Goal: Task Accomplishment & Management: Complete application form

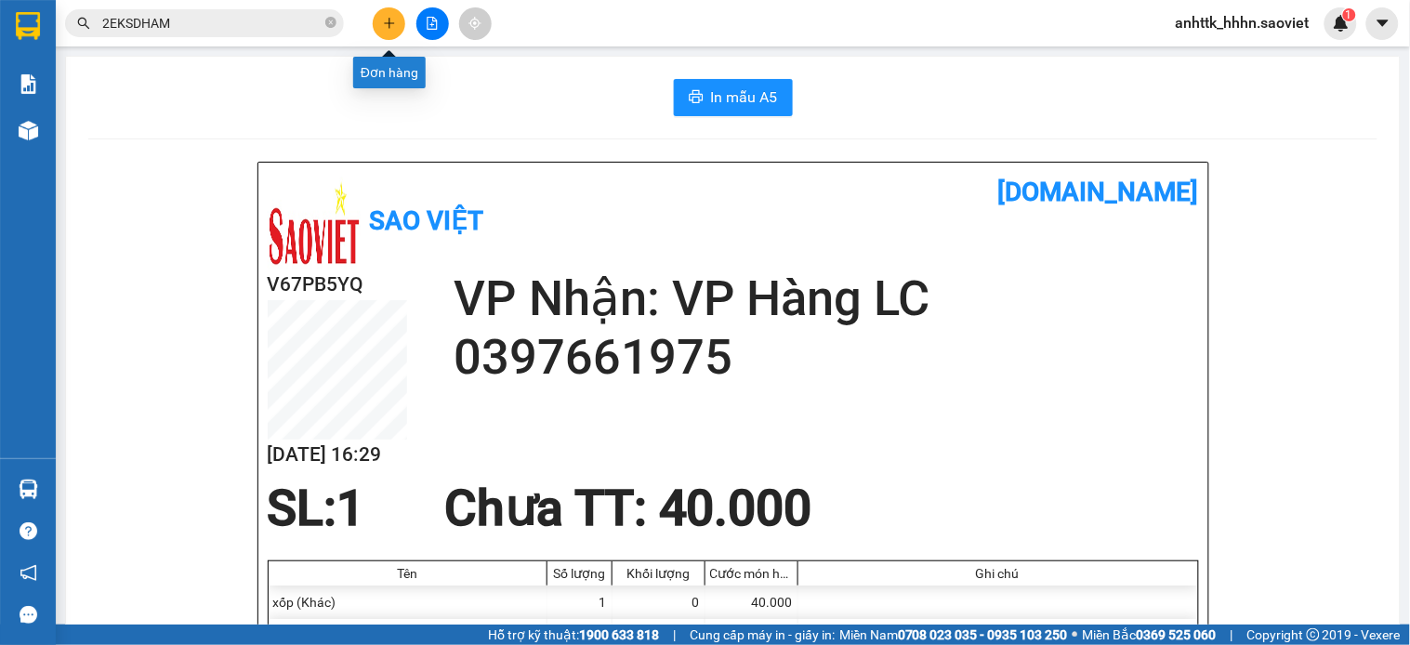
click at [390, 19] on icon "plus" at bounding box center [389, 23] width 13 height 13
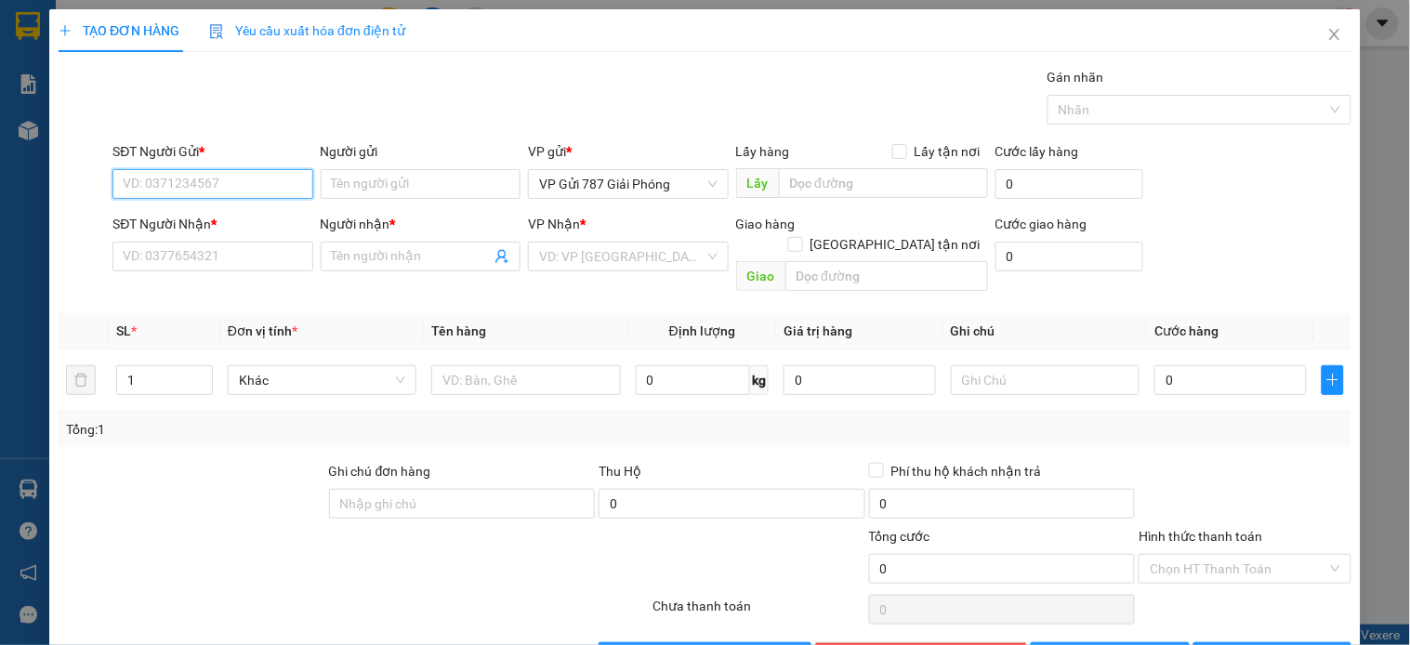
click at [290, 178] on input "SĐT Người Gửi *" at bounding box center [212, 184] width 200 height 30
type input "0966332390"
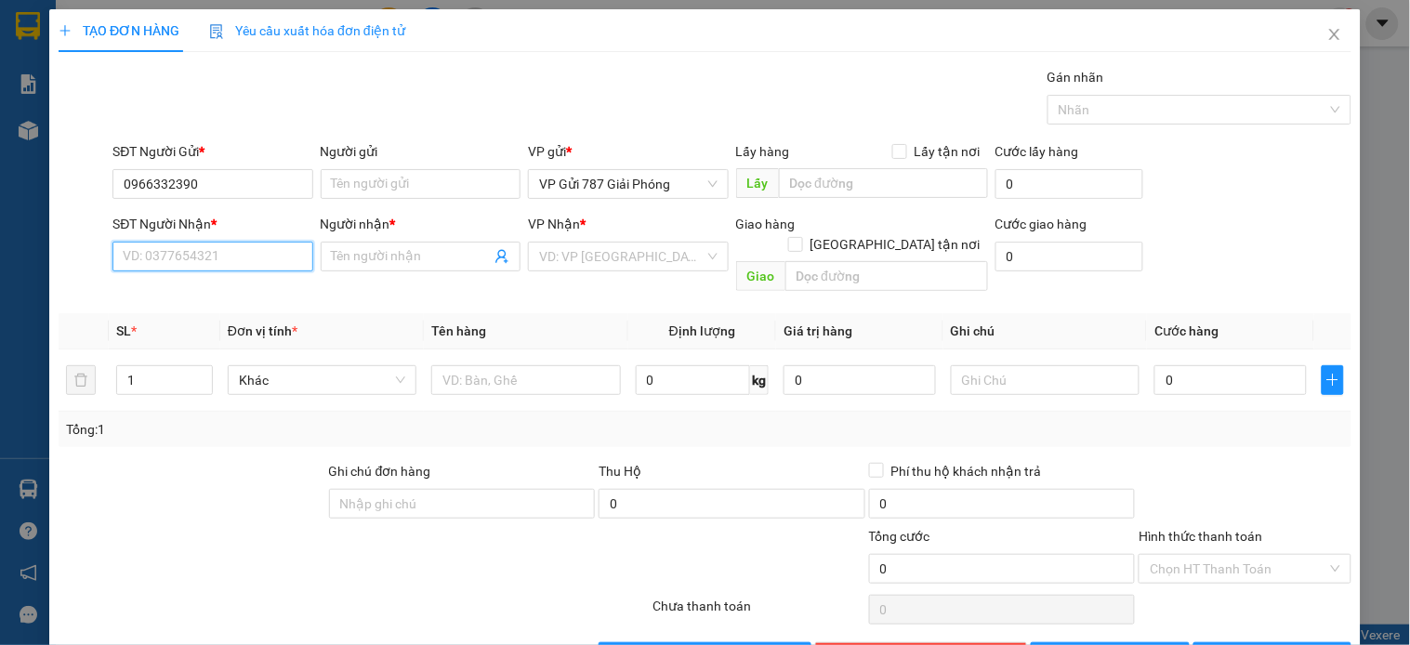
click at [231, 248] on input "SĐT Người Nhận *" at bounding box center [212, 257] width 200 height 30
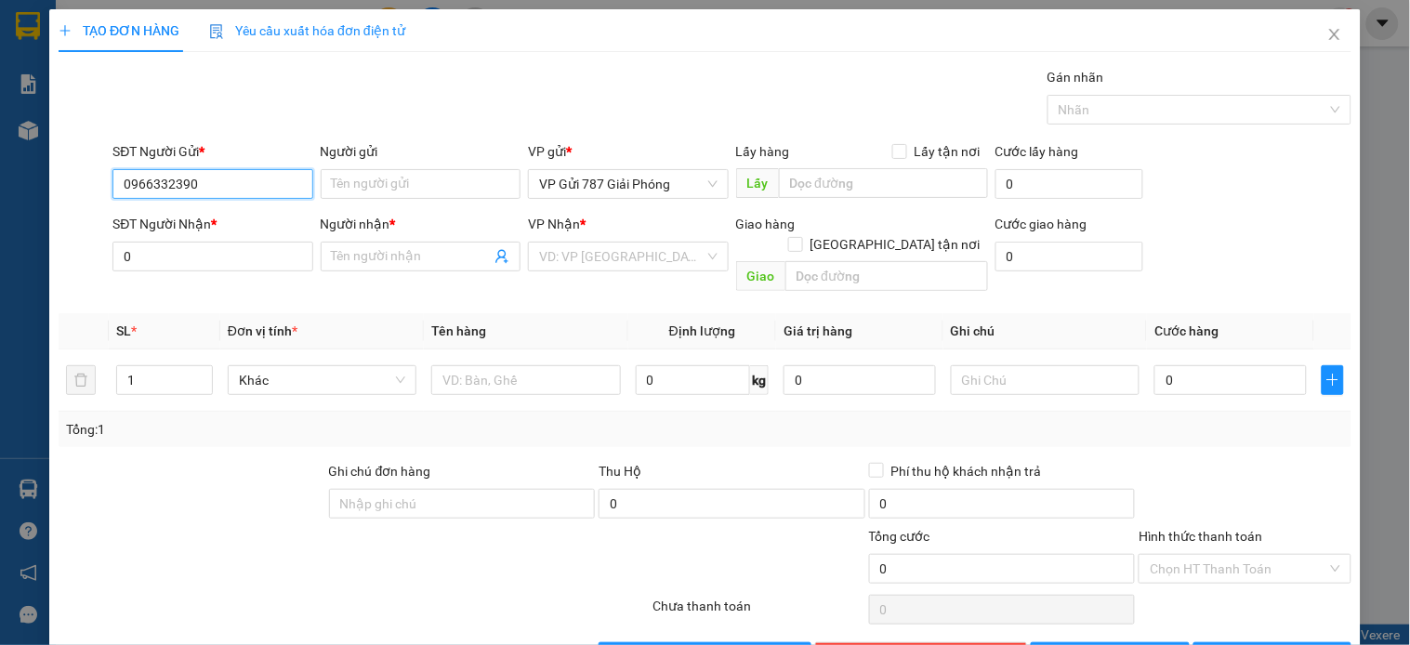
drag, startPoint x: 211, startPoint y: 192, endPoint x: 0, endPoint y: 192, distance: 211.0
click at [0, 192] on div "TẠO ĐƠN HÀNG Yêu cầu xuất hóa đơn điện tử Transit Pickup Surcharge Ids Transit …" at bounding box center [705, 322] width 1410 height 645
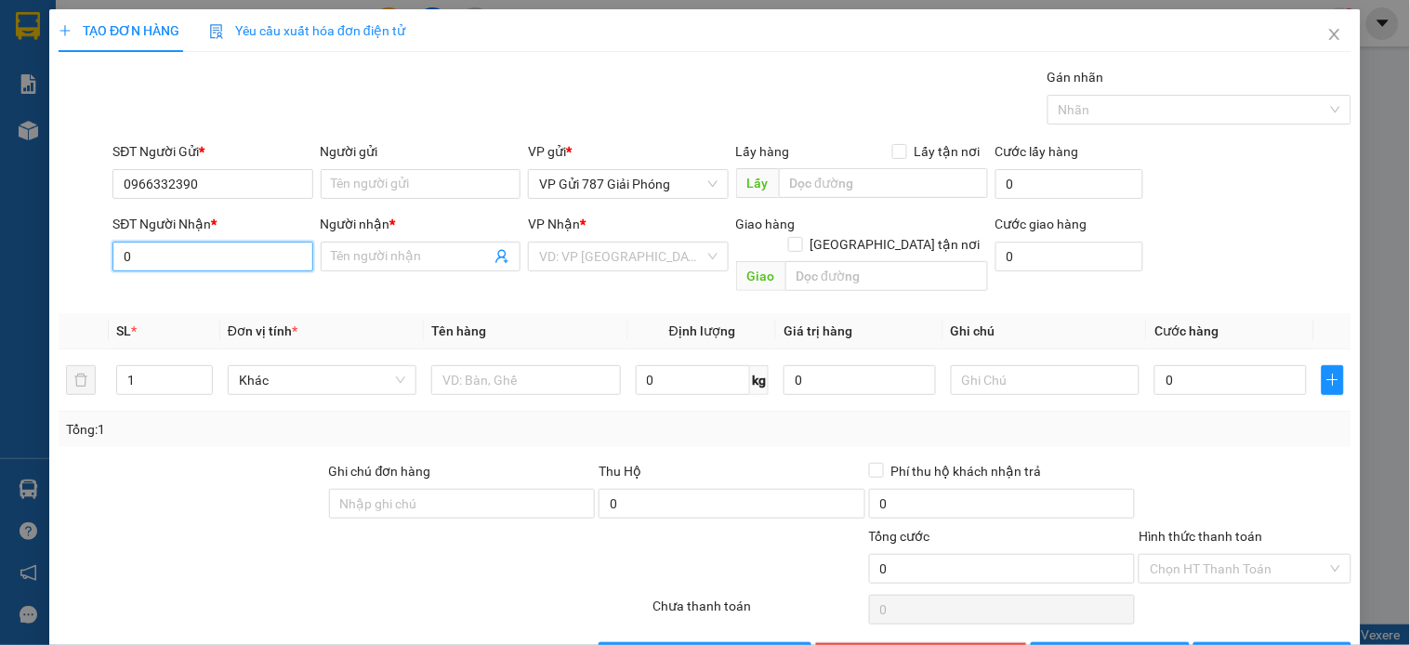
drag, startPoint x: 143, startPoint y: 258, endPoint x: 96, endPoint y: 264, distance: 47.7
click at [96, 264] on div "SĐT Người Nhận * 0 0 Người nhận * Tên người nhận VP Nhận * VD: VP [GEOGRAPHIC_D…" at bounding box center [705, 257] width 1297 height 86
paste input "966332390"
type input "0966332390"
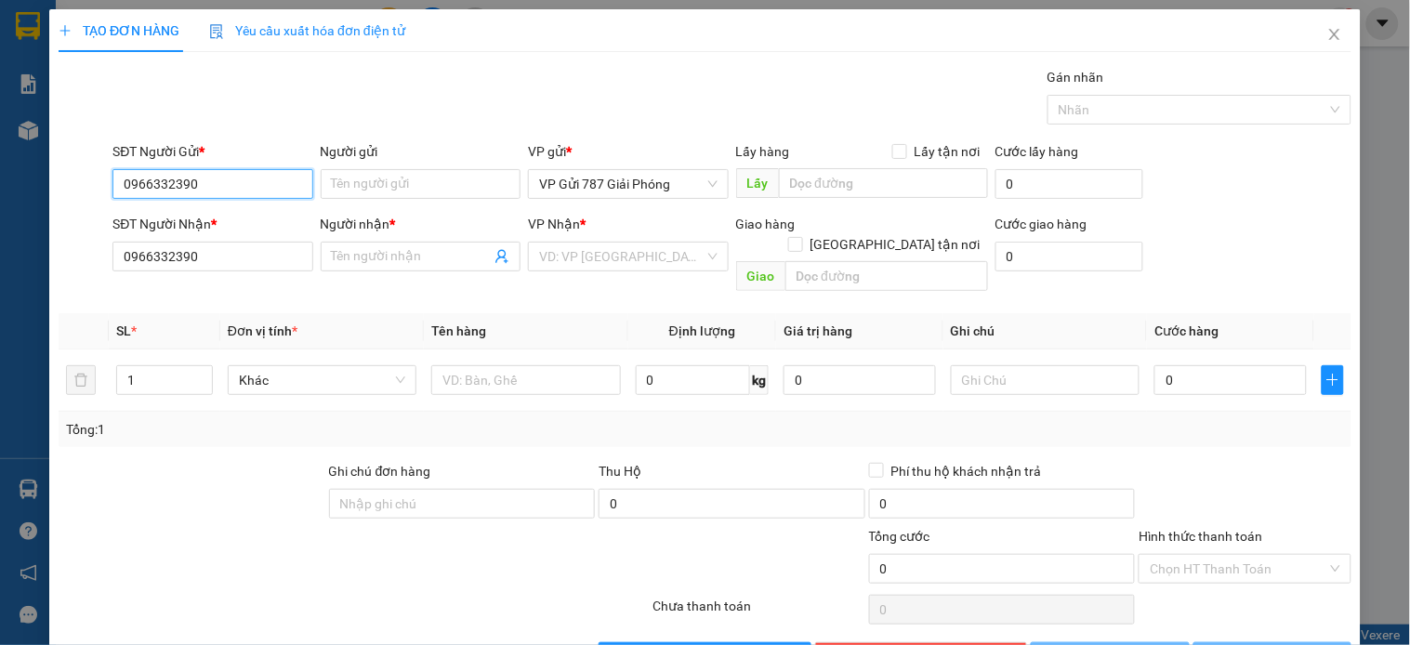
drag, startPoint x: 245, startPoint y: 186, endPoint x: 7, endPoint y: 218, distance: 240.2
click at [9, 218] on div "TẠO ĐƠN HÀNG Yêu cầu xuất hóa đơn điện tử Transit Pickup Surcharge Ids Transit …" at bounding box center [705, 322] width 1410 height 645
click at [231, 223] on div "0912248237" at bounding box center [211, 221] width 176 height 20
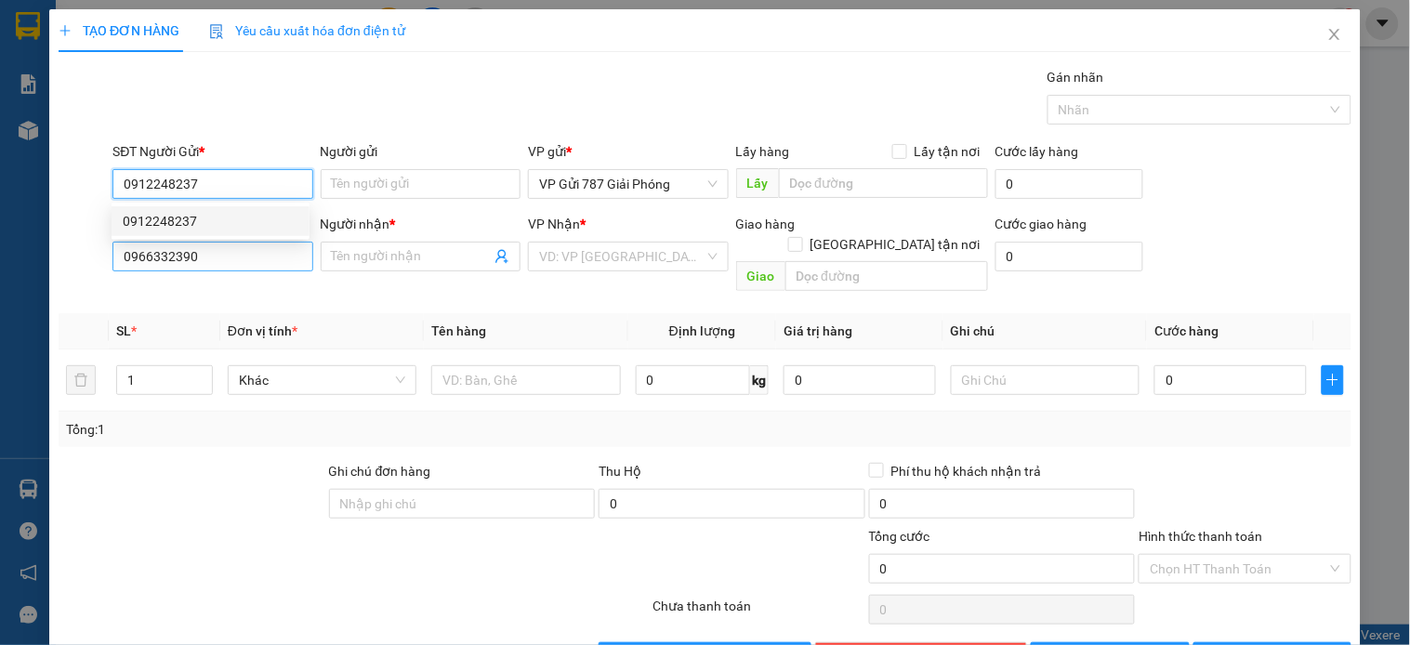
type input "0912248237"
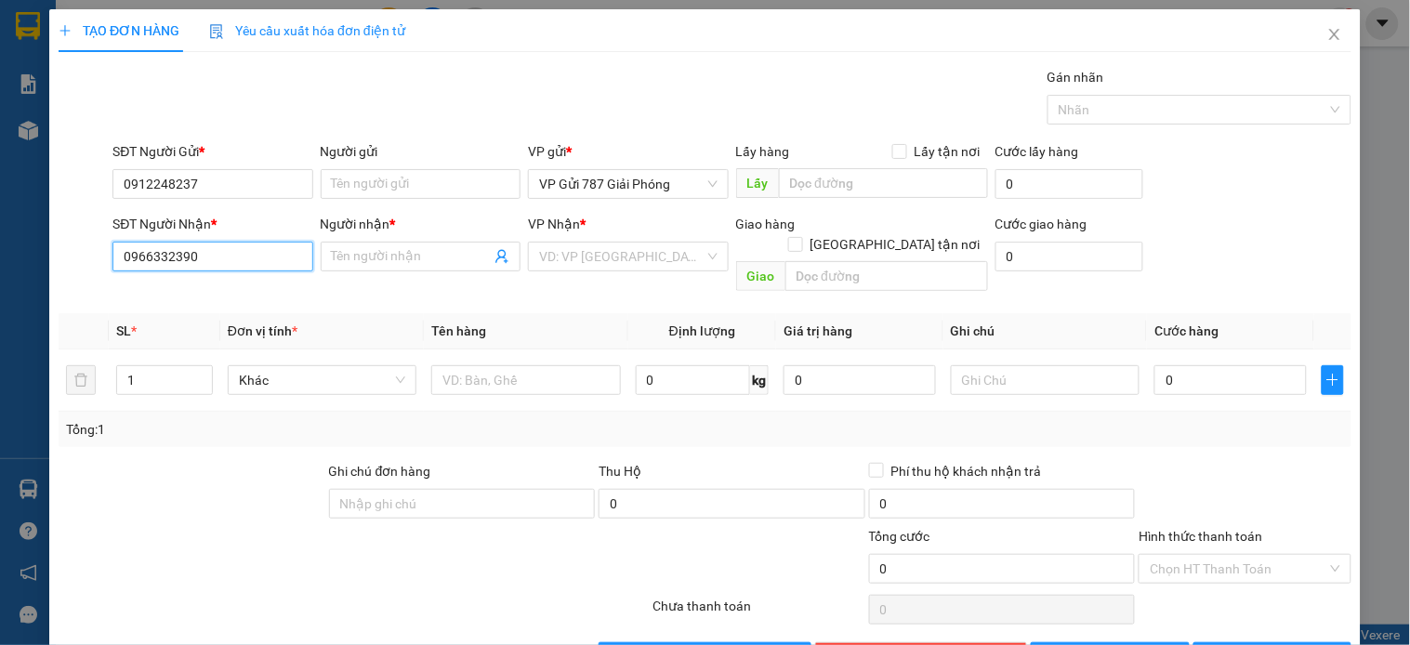
click at [228, 246] on input "0966332390" at bounding box center [212, 257] width 200 height 30
click at [238, 284] on div "0966332390 - CANH" at bounding box center [211, 294] width 176 height 20
type input "CANH"
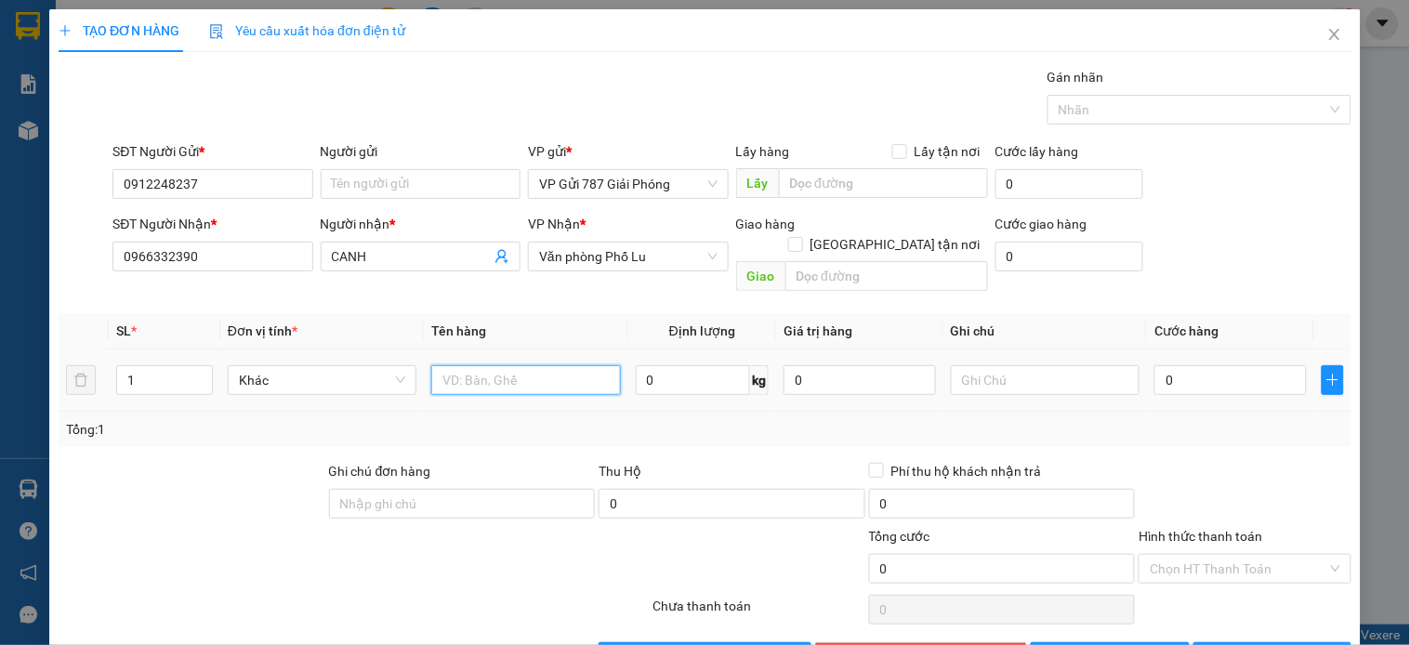
click at [554, 365] on input "text" at bounding box center [525, 380] width 189 height 30
type input "hộp bdv"
click at [1253, 365] on input "0" at bounding box center [1231, 380] width 152 height 30
type input "5"
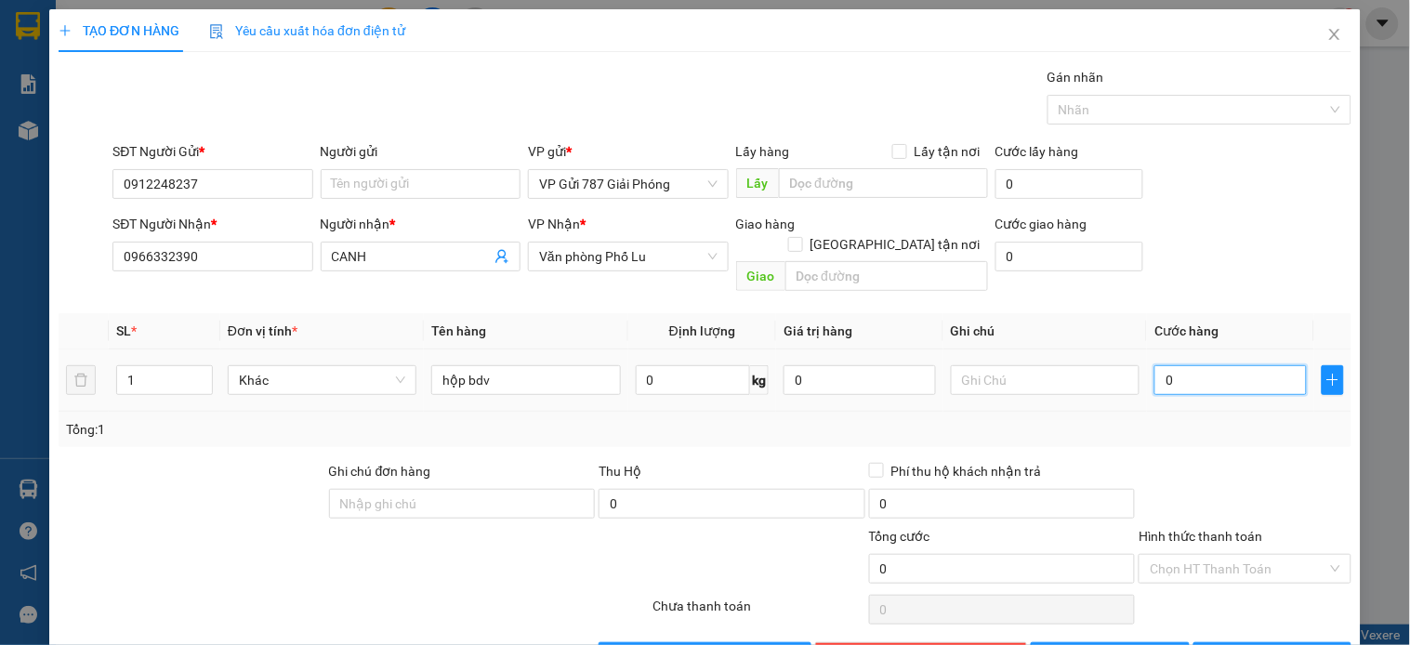
type input "5"
type input "50"
type input "50.000"
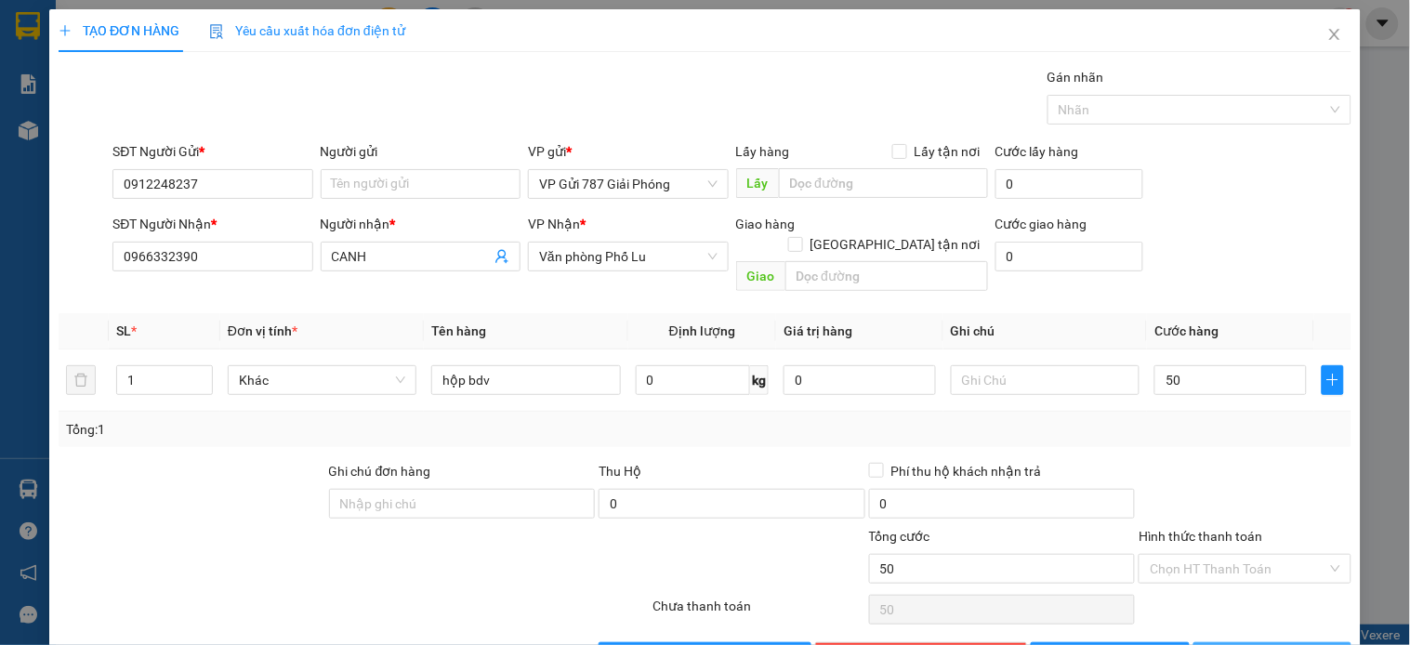
type input "50.000"
click at [1243, 644] on span "[PERSON_NAME] và In" at bounding box center [1294, 657] width 130 height 20
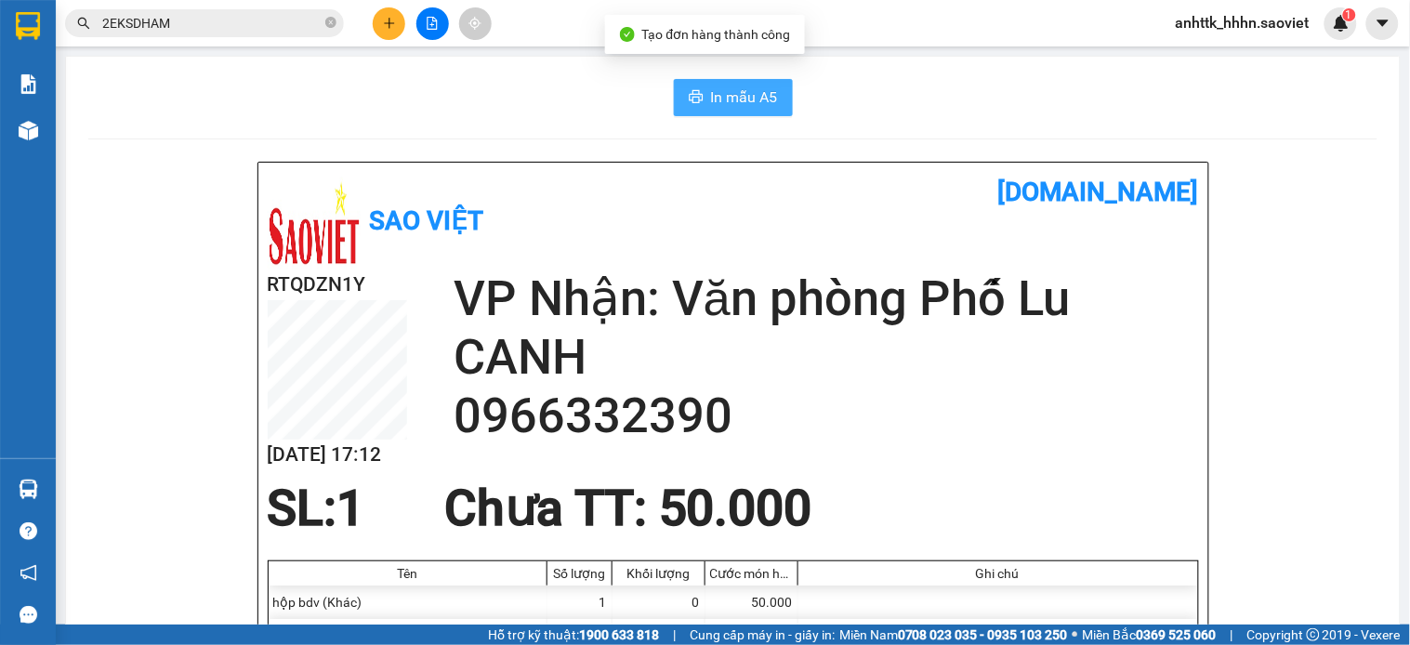
click at [753, 85] on button "In mẫu A5" at bounding box center [733, 97] width 119 height 37
click at [379, 21] on button at bounding box center [389, 23] width 33 height 33
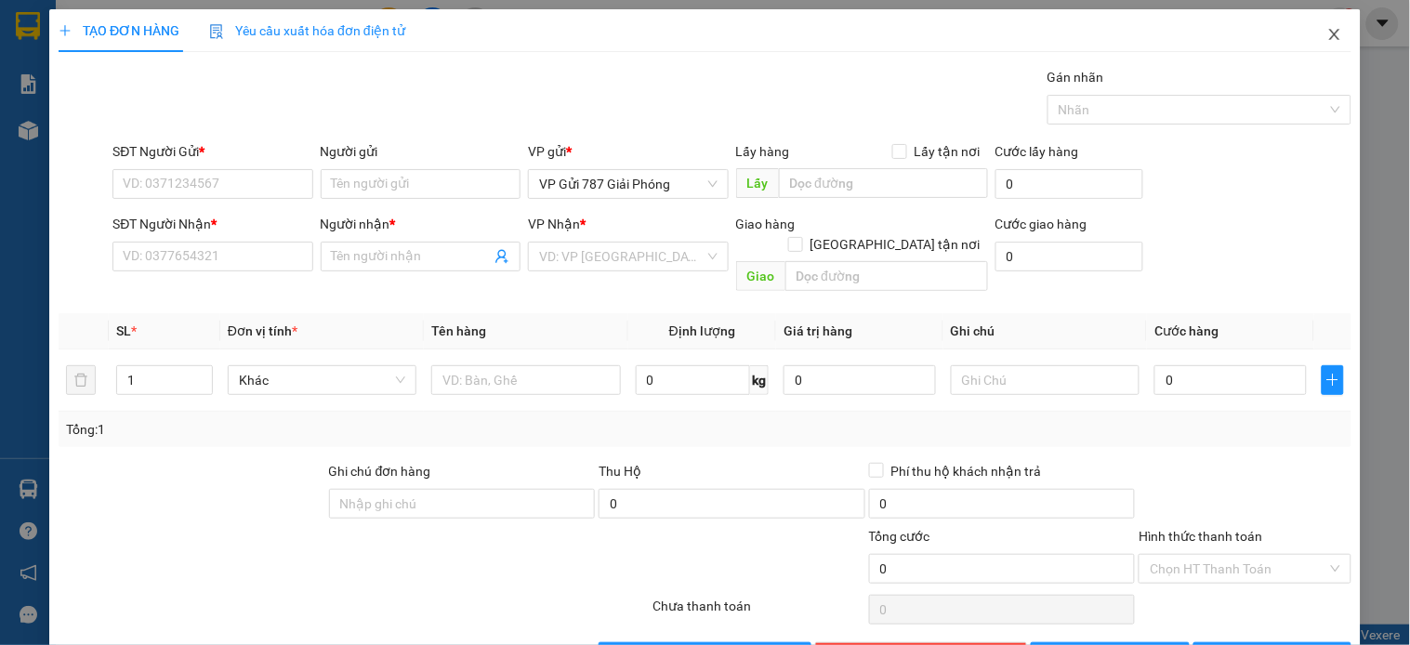
click at [1329, 33] on icon "close" at bounding box center [1334, 34] width 10 height 11
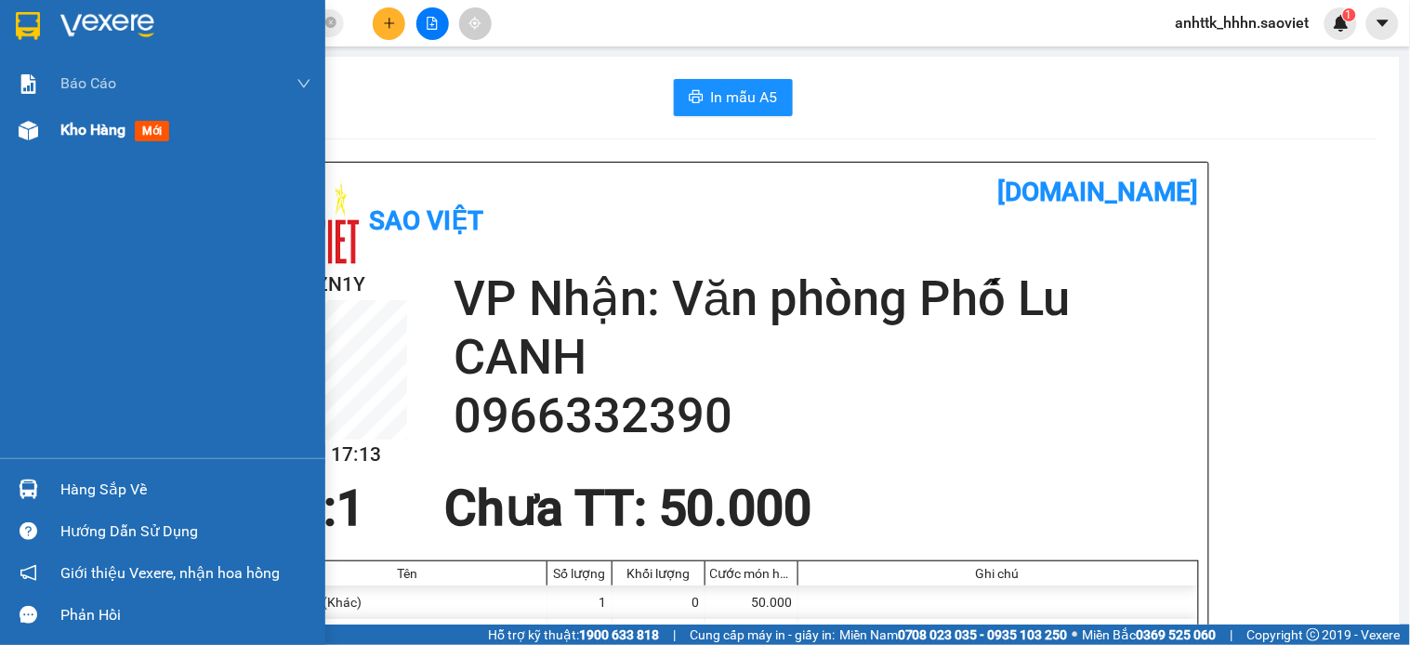
click at [42, 117] on div at bounding box center [28, 130] width 33 height 33
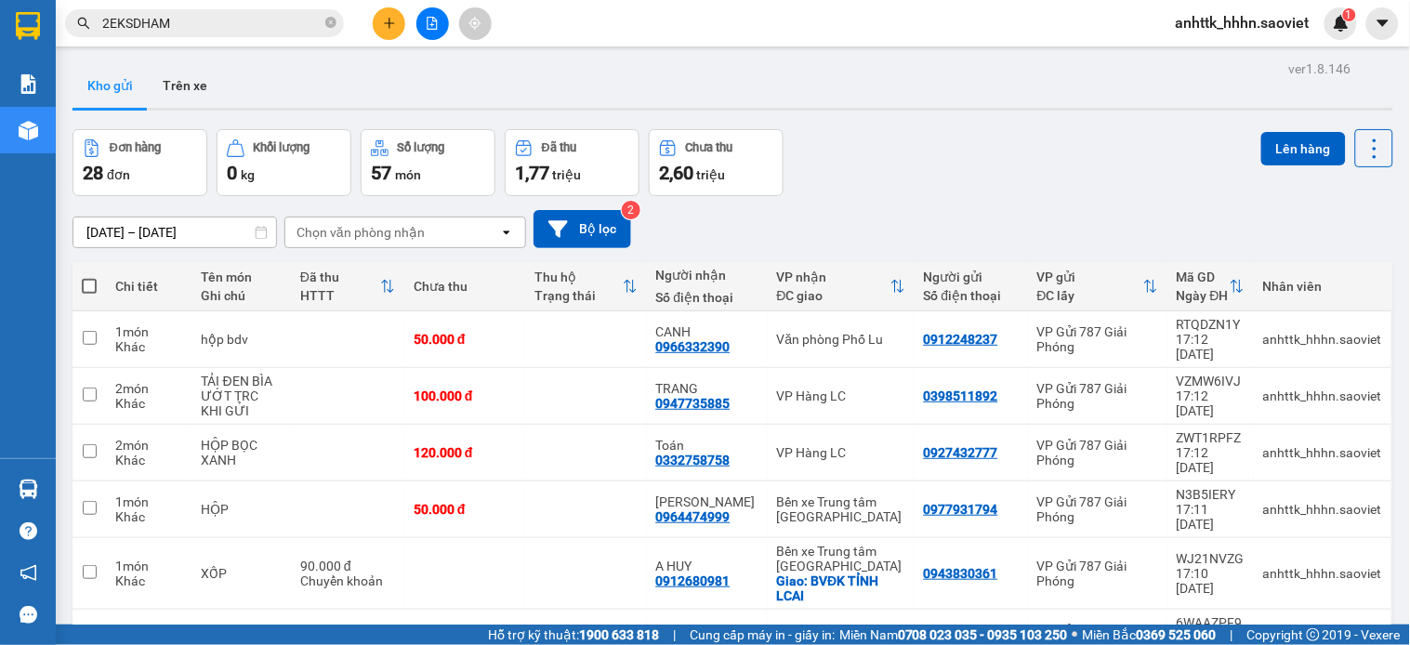
click at [1018, 167] on div "Đơn hàng 28 đơn Khối lượng 0 kg Số lượng 57 món Đã thu 1,77 triệu Chưa thu 2,60…" at bounding box center [733, 162] width 1321 height 67
